Goal: Task Accomplishment & Management: Manage account settings

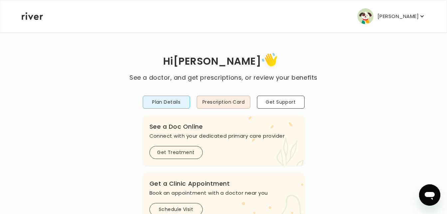
click at [422, 15] on icon "button" at bounding box center [422, 16] width 7 height 7
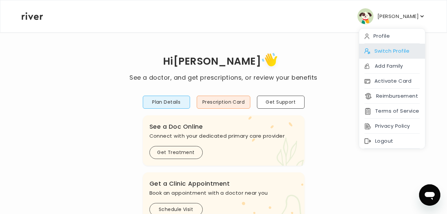
click at [400, 50] on div "Switch Profile" at bounding box center [392, 51] width 66 height 15
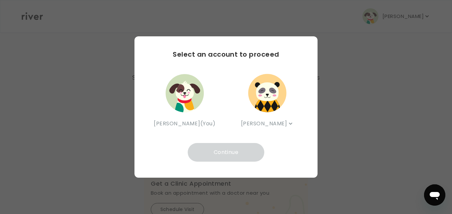
click at [268, 107] on img "button" at bounding box center [267, 93] width 40 height 40
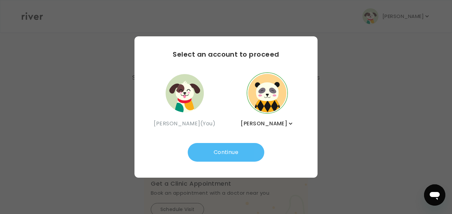
click at [240, 155] on button "Continue" at bounding box center [226, 152] width 77 height 19
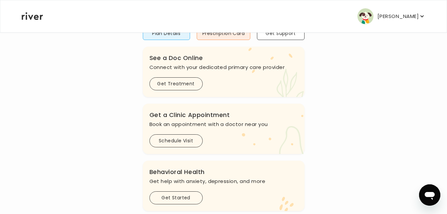
scroll to position [66, 0]
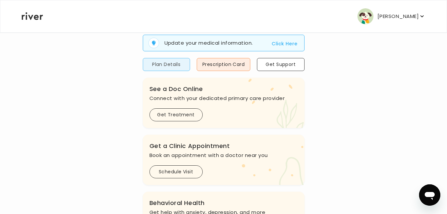
click at [165, 62] on button "Plan Details" at bounding box center [166, 64] width 47 height 13
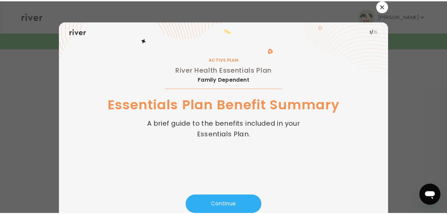
scroll to position [24, 0]
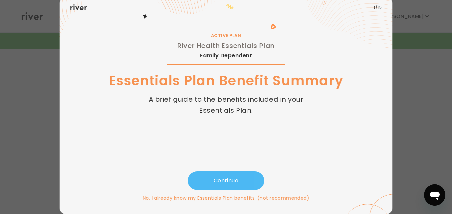
click at [224, 182] on button "Continue" at bounding box center [226, 180] width 77 height 19
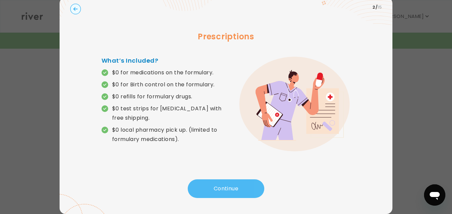
click at [224, 182] on button "Continue" at bounding box center [226, 188] width 77 height 19
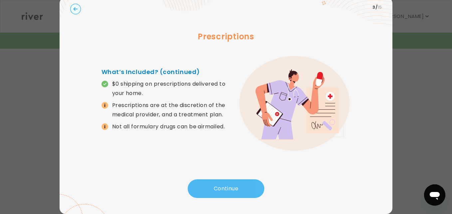
click at [224, 182] on button "Continue" at bounding box center [226, 188] width 77 height 19
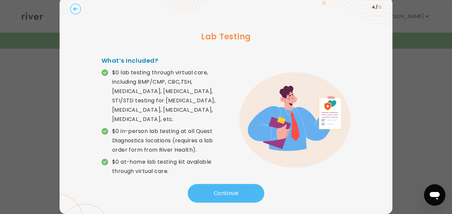
click at [224, 184] on button "Continue" at bounding box center [226, 193] width 77 height 19
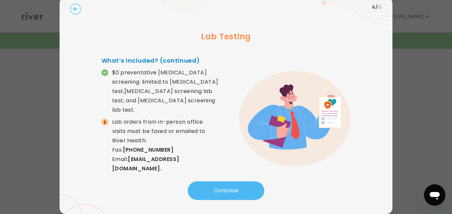
click at [224, 182] on button "Continue" at bounding box center [226, 190] width 77 height 19
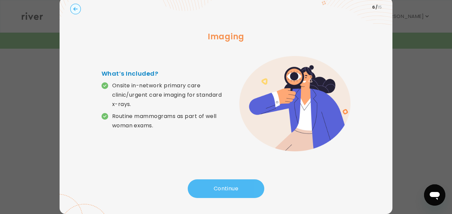
click at [224, 194] on button "Continue" at bounding box center [226, 188] width 77 height 19
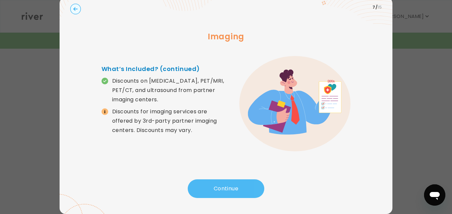
click at [224, 194] on button "Continue" at bounding box center [226, 188] width 77 height 19
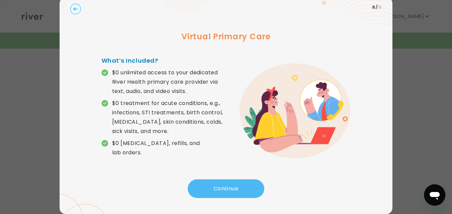
click at [224, 194] on button "Continue" at bounding box center [226, 188] width 77 height 19
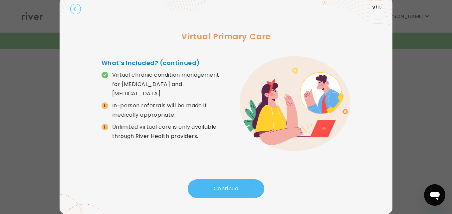
click at [224, 194] on button "Continue" at bounding box center [226, 188] width 77 height 19
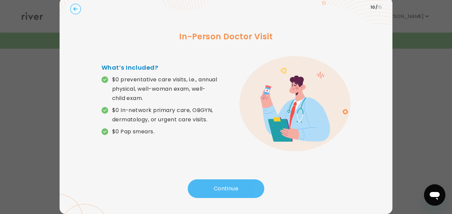
click at [224, 194] on button "Continue" at bounding box center [226, 188] width 77 height 19
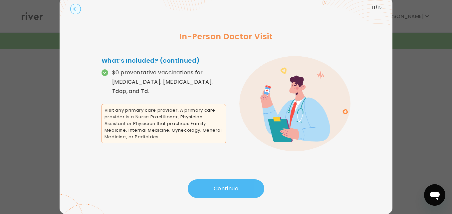
click at [224, 194] on button "Continue" at bounding box center [226, 188] width 77 height 19
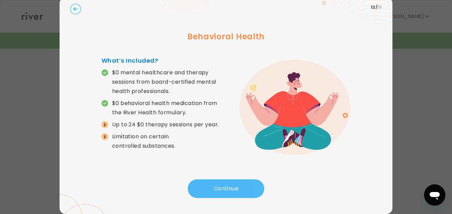
click at [224, 194] on button "Continue" at bounding box center [226, 188] width 77 height 19
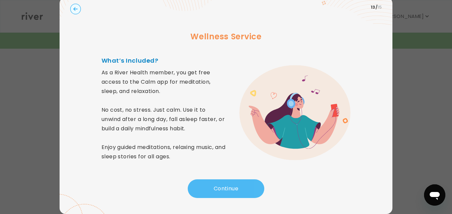
click at [224, 194] on button "Continue" at bounding box center [226, 188] width 77 height 19
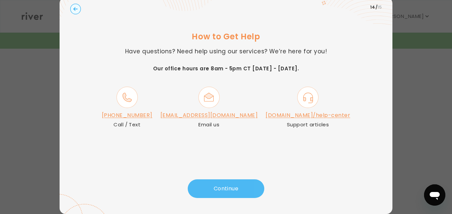
click at [223, 186] on button "Continue" at bounding box center [226, 188] width 77 height 19
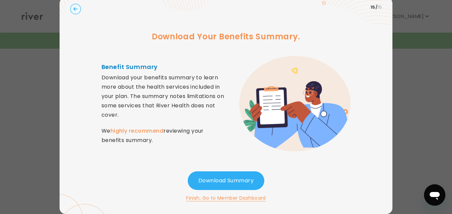
click at [226, 198] on button "Finish, Go to Member Dashboard" at bounding box center [226, 198] width 80 height 8
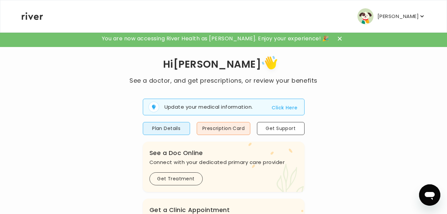
scroll to position [0, 0]
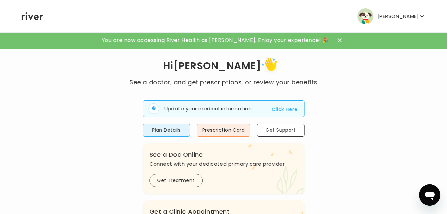
click at [338, 40] on icon at bounding box center [340, 40] width 4 height 4
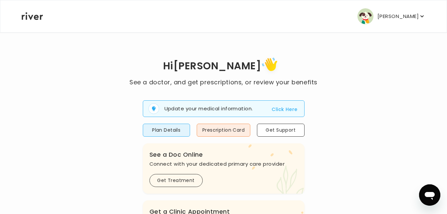
click at [421, 14] on icon "button" at bounding box center [422, 16] width 7 height 7
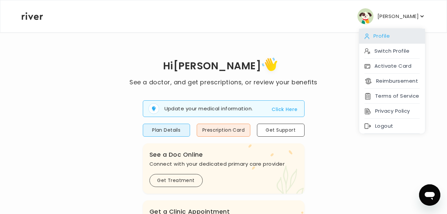
click at [379, 37] on div "Profile" at bounding box center [392, 36] width 66 height 15
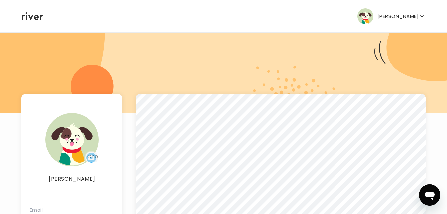
scroll to position [35, 0]
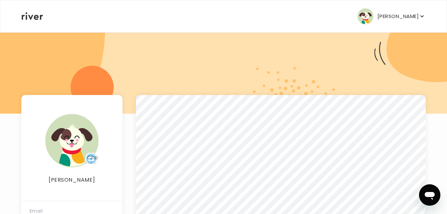
click at [422, 13] on icon "button" at bounding box center [422, 16] width 7 height 7
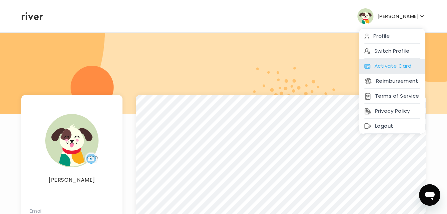
click at [389, 63] on div "Activate Card" at bounding box center [392, 66] width 66 height 15
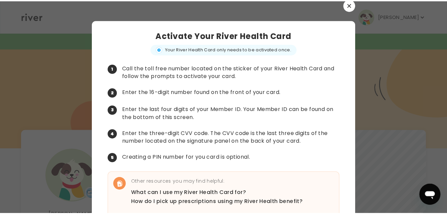
scroll to position [0, 0]
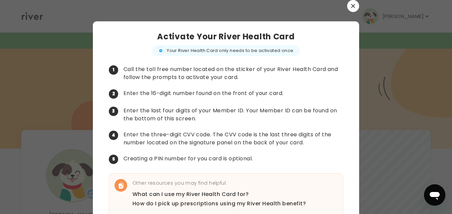
click at [351, 2] on button "button" at bounding box center [353, 6] width 12 height 12
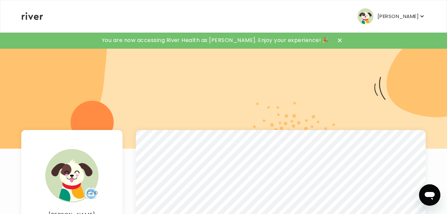
click at [420, 17] on icon "button" at bounding box center [422, 16] width 7 height 7
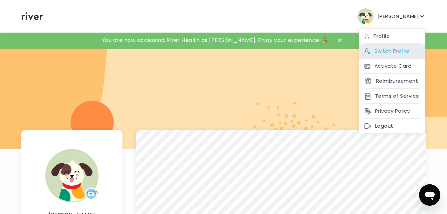
click at [401, 48] on div "Switch Profile" at bounding box center [392, 51] width 66 height 15
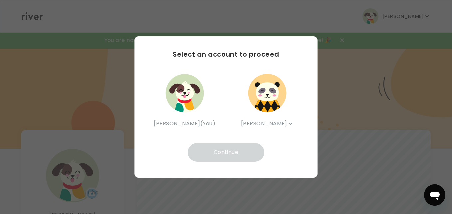
click at [187, 103] on img "button" at bounding box center [185, 93] width 40 height 40
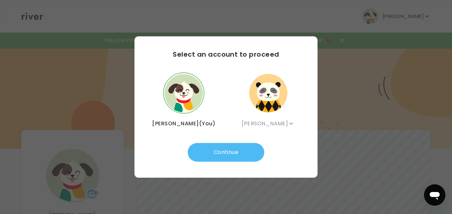
click at [218, 153] on button "Continue" at bounding box center [226, 152] width 77 height 19
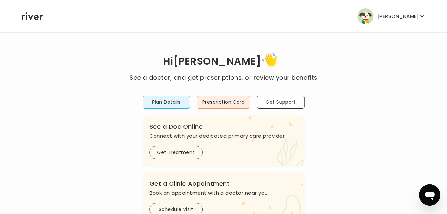
click at [420, 15] on icon "button" at bounding box center [422, 16] width 7 height 7
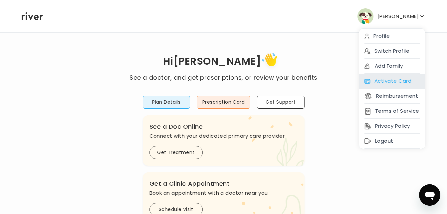
click at [399, 80] on div "Activate Card" at bounding box center [392, 81] width 66 height 15
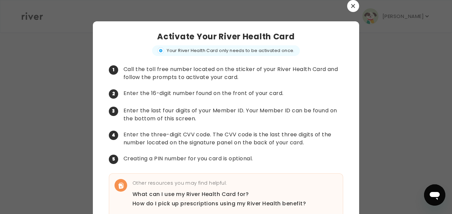
scroll to position [40, 0]
